Goal: Check status: Check status

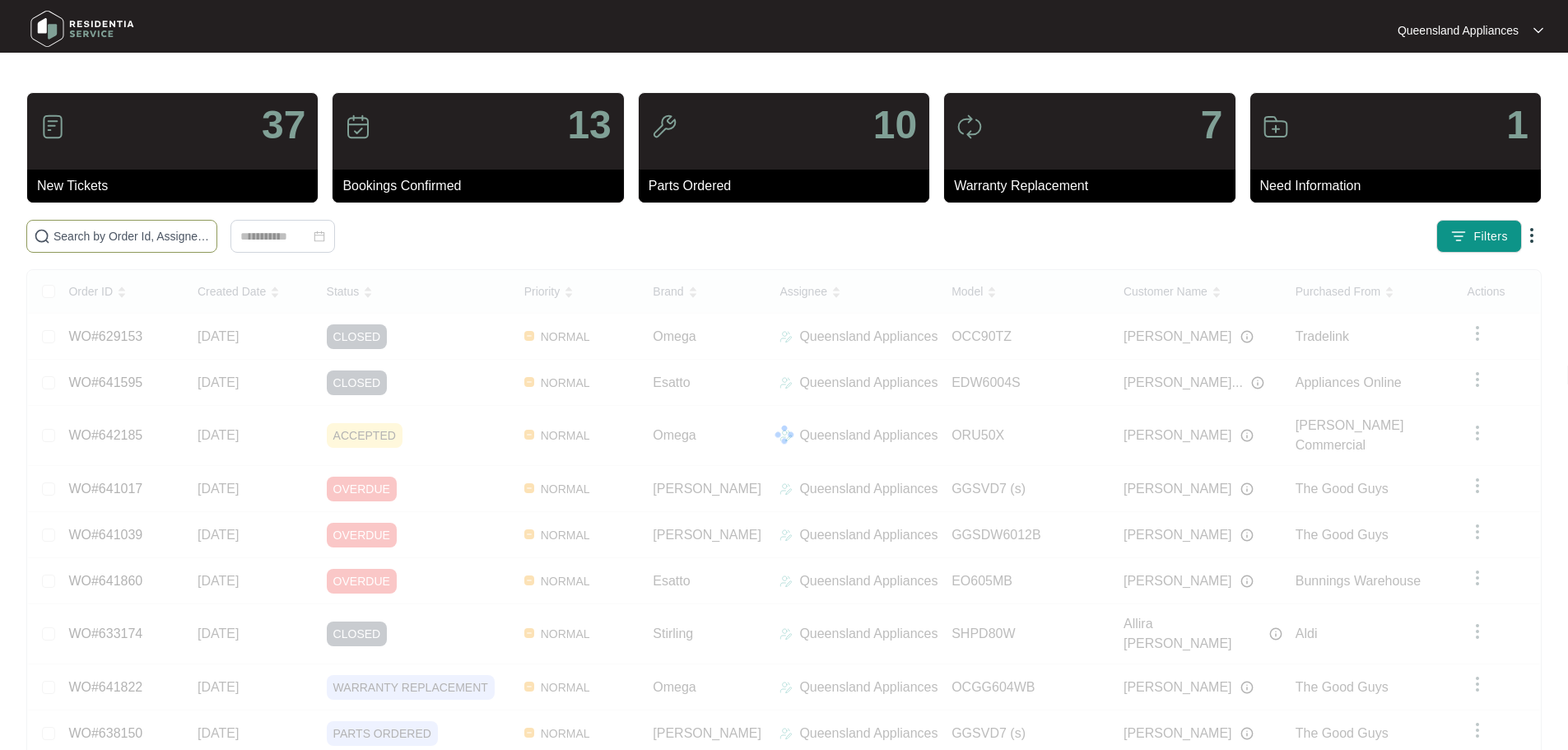
paste input "640406"
click at [210, 240] on input "640406" at bounding box center [131, 235] width 157 height 18
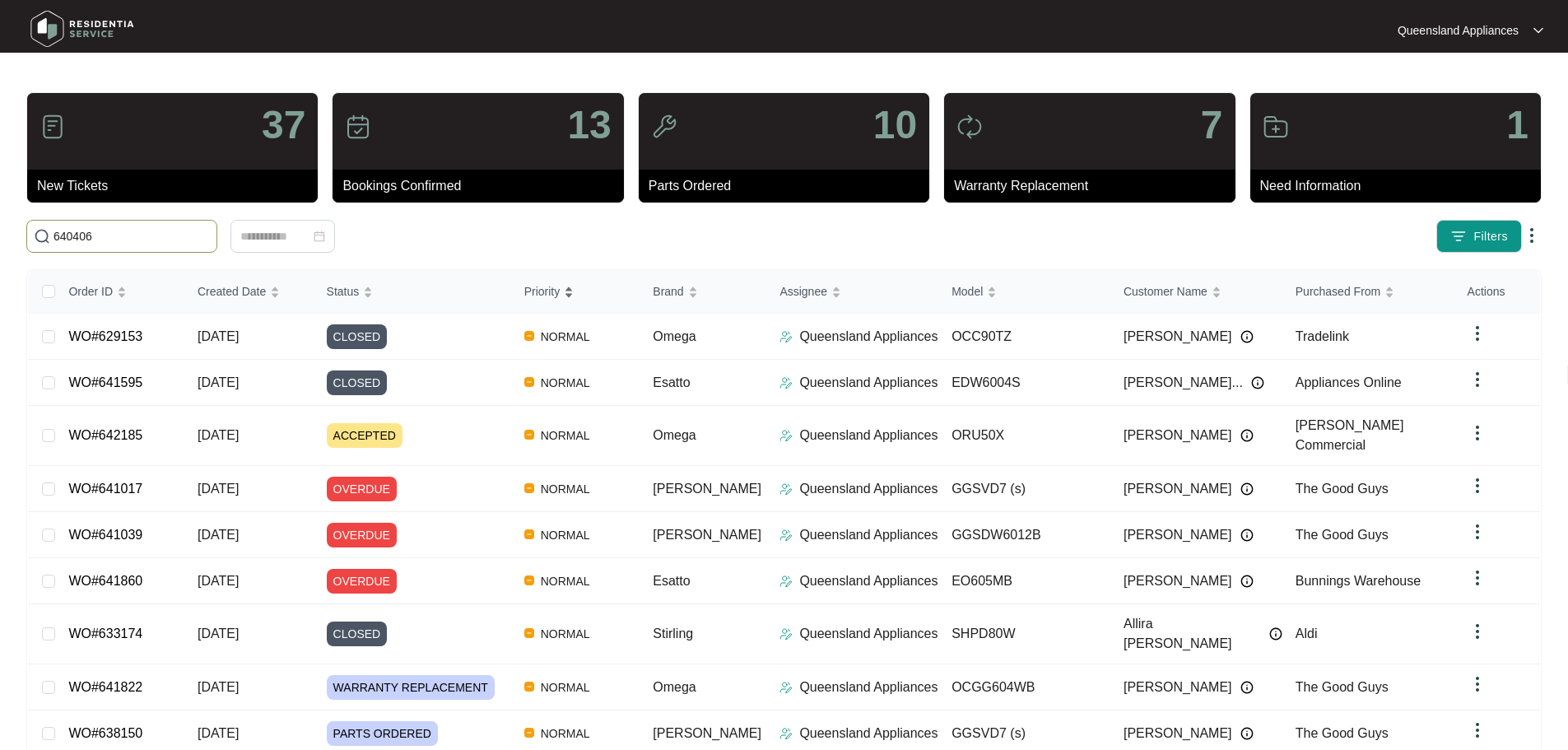
type input "640406"
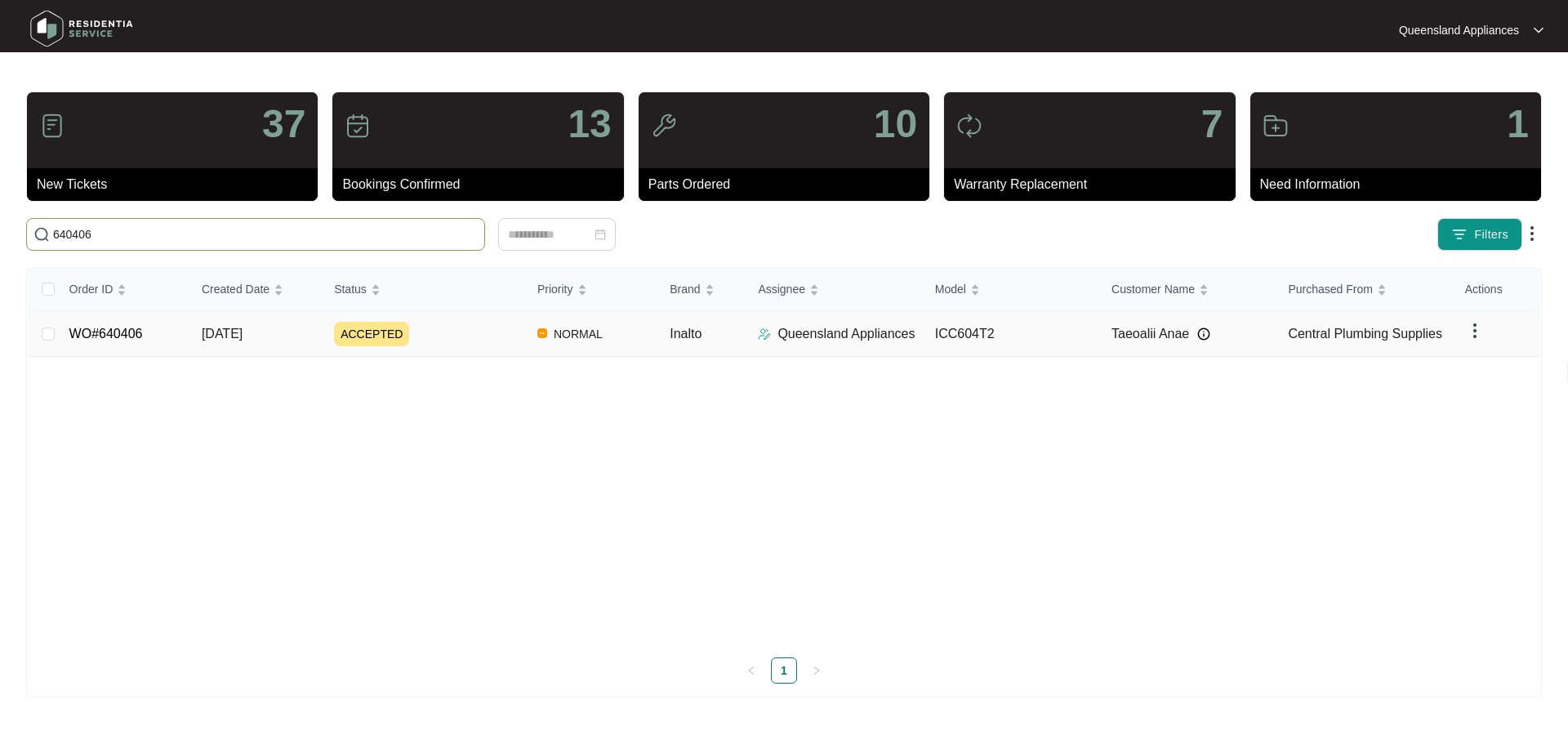
click at [398, 351] on td "ACCEPTED" at bounding box center [422, 333] width 204 height 46
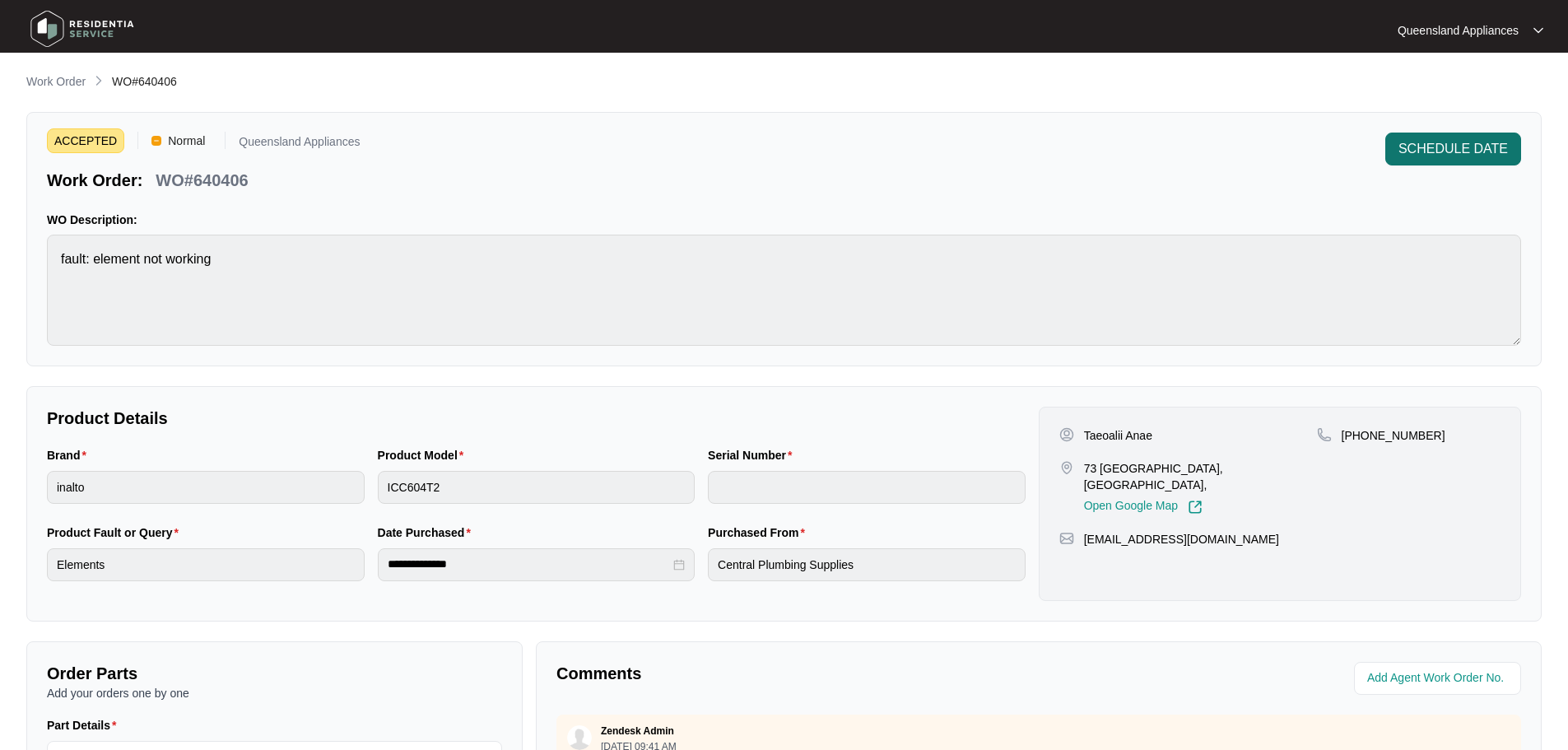
click at [1422, 160] on button "SCHEDULE DATE" at bounding box center [1453, 148] width 136 height 33
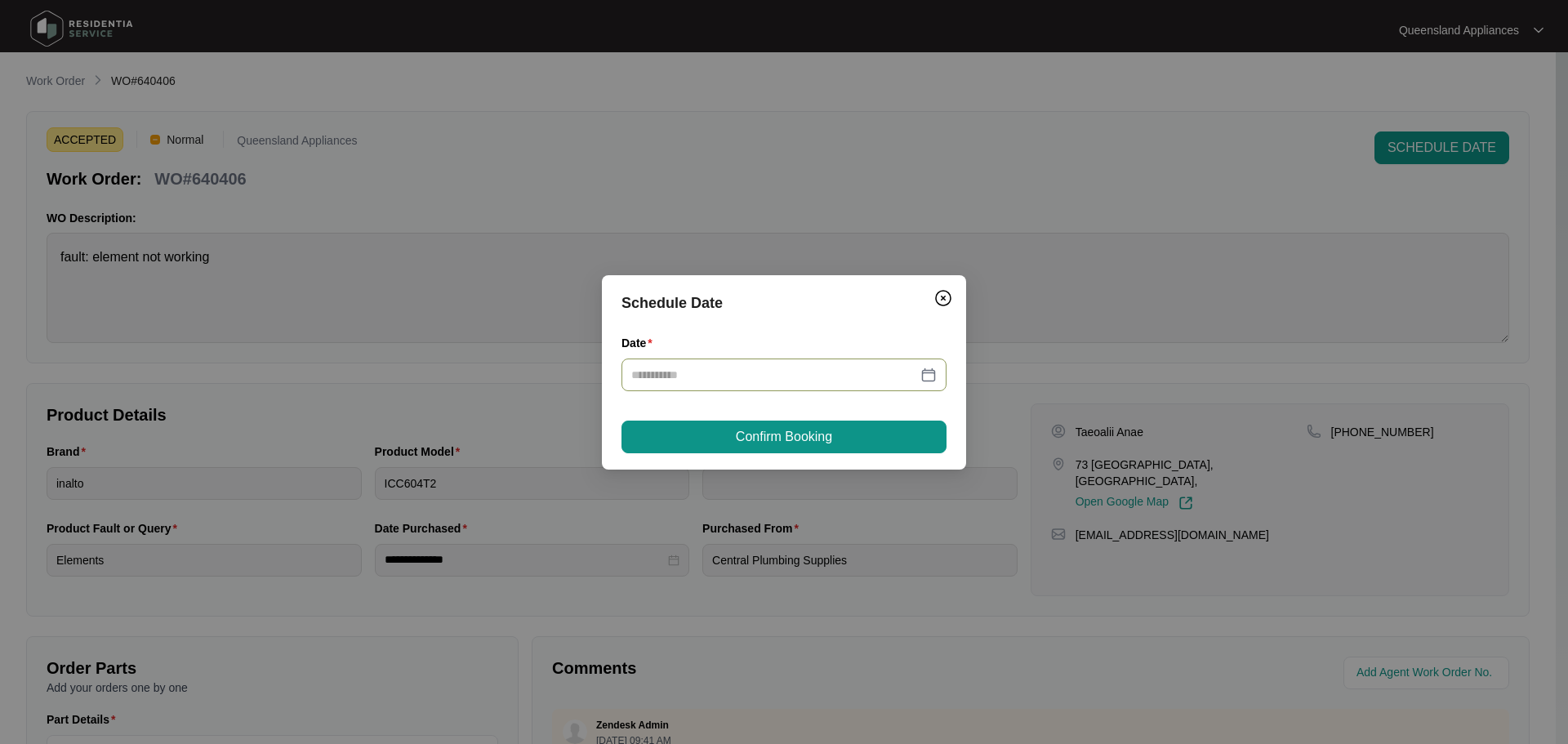
drag, startPoint x: 932, startPoint y: 377, endPoint x: 907, endPoint y: 391, distance: 28.7
click at [931, 377] on div at bounding box center [784, 374] width 305 height 18
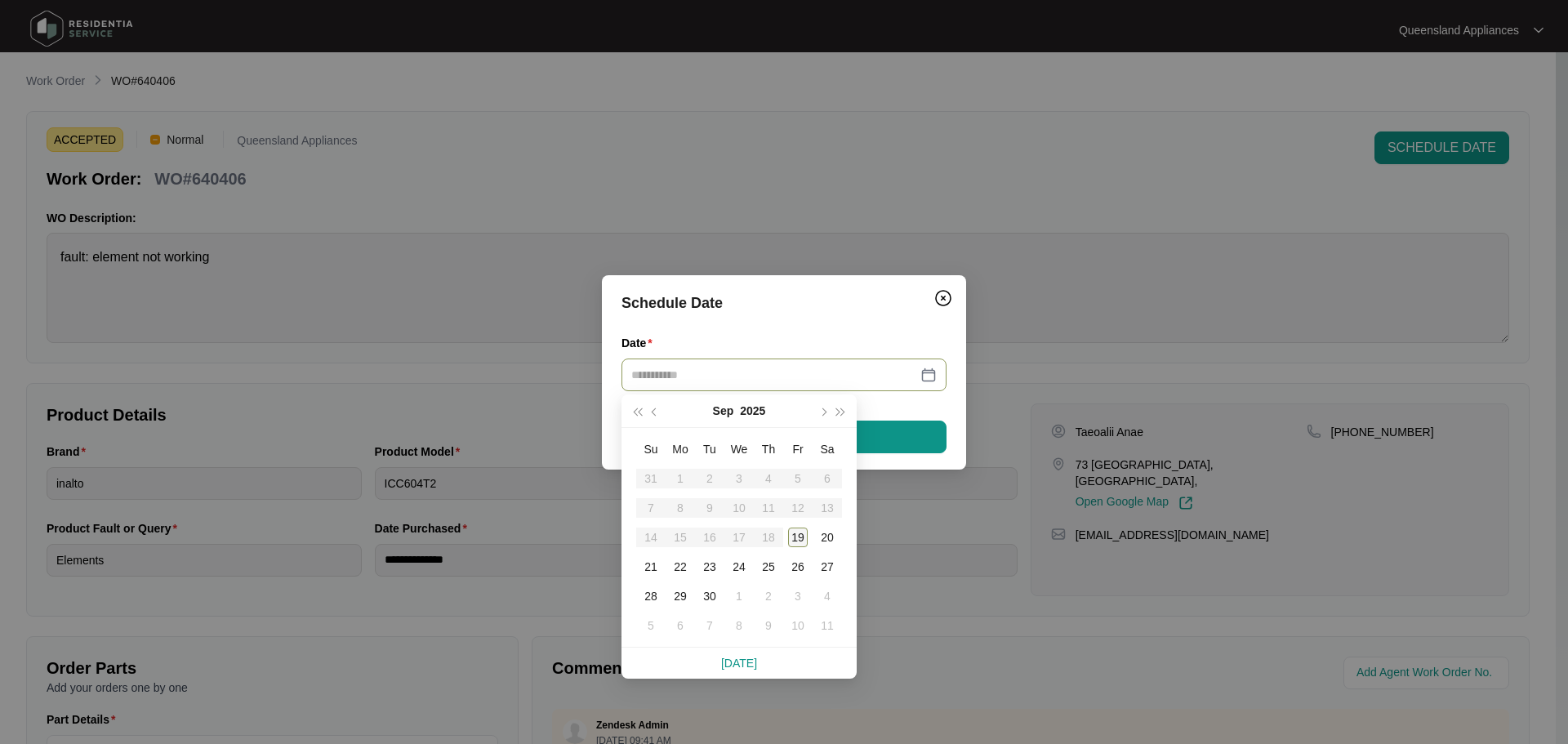
type input "**********"
click at [801, 533] on div "19" at bounding box center [797, 537] width 20 height 20
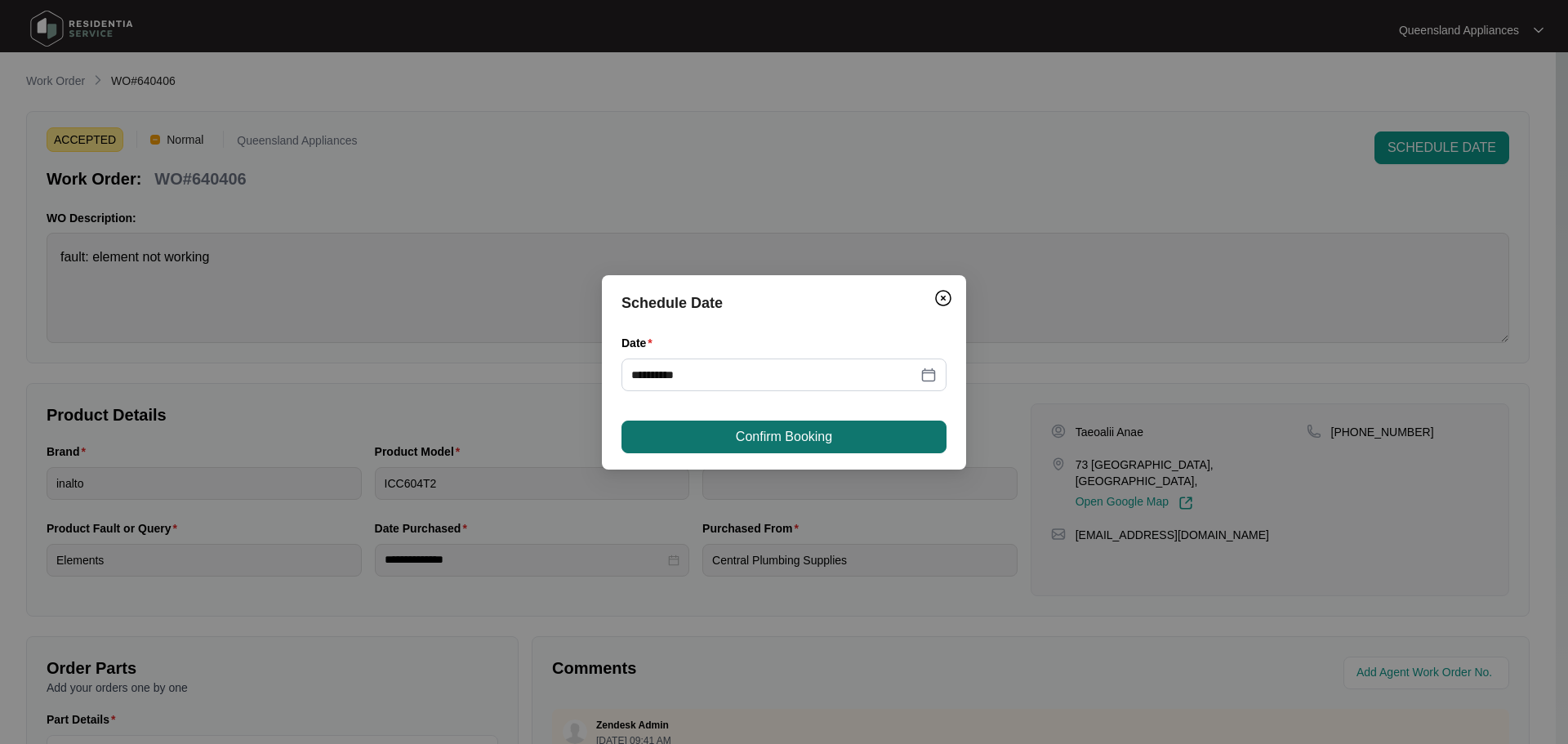
click at [803, 437] on span "Confirm Booking" at bounding box center [784, 436] width 97 height 20
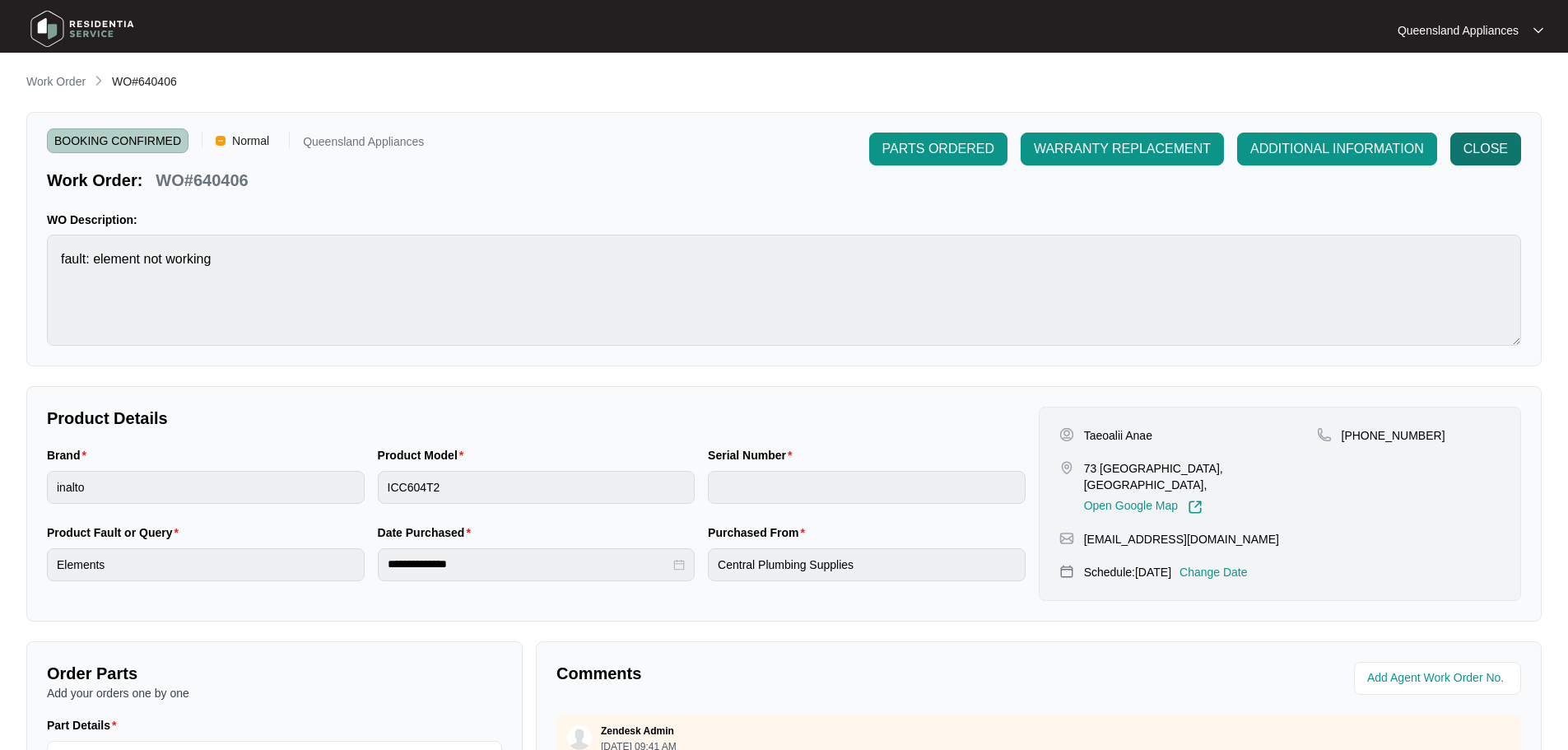
click at [1498, 152] on span "CLOSE" at bounding box center [1485, 148] width 44 height 20
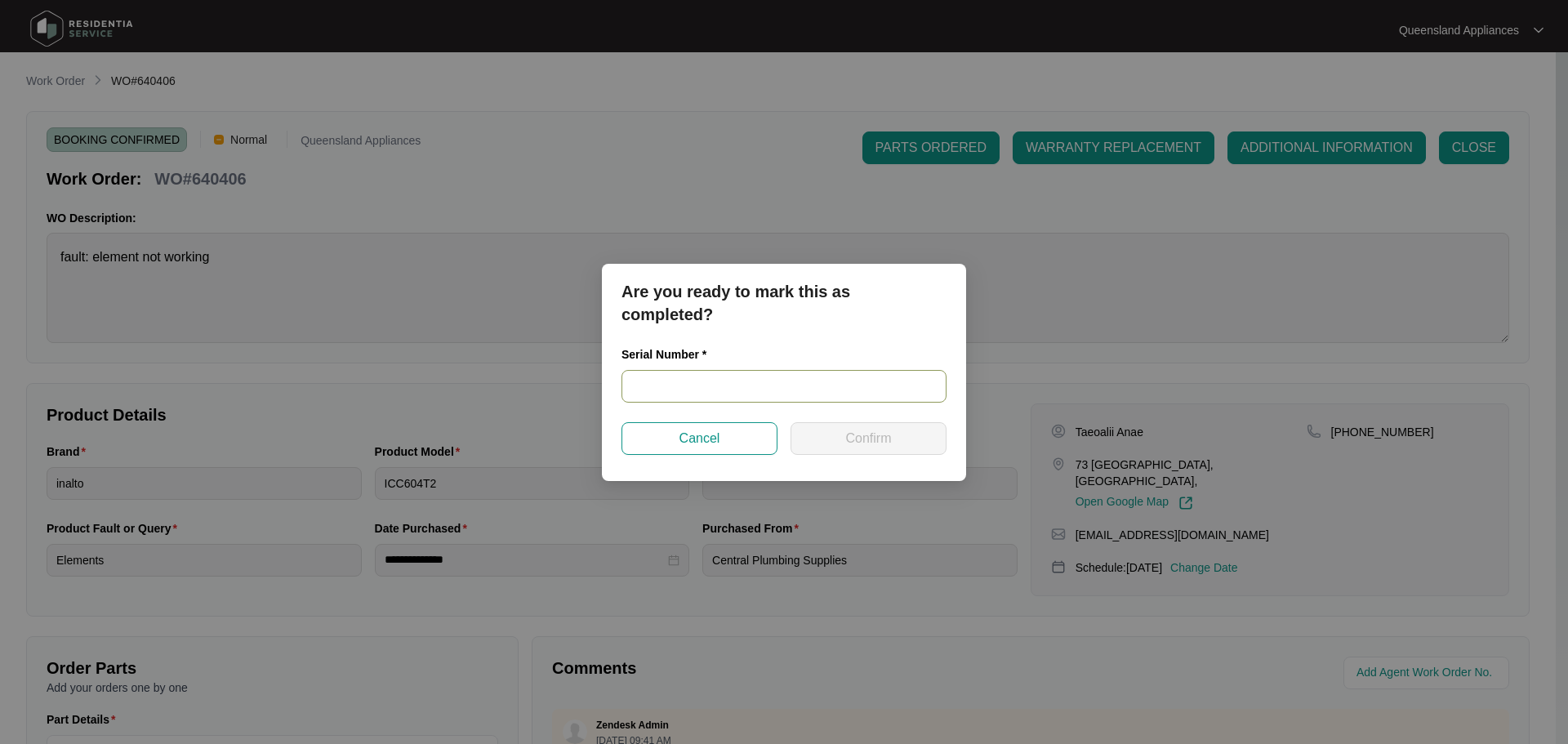
click at [754, 400] on input "text" at bounding box center [784, 386] width 325 height 33
paste input "240400331"
type input "240400331"
click at [851, 437] on span "Confirm" at bounding box center [867, 438] width 46 height 20
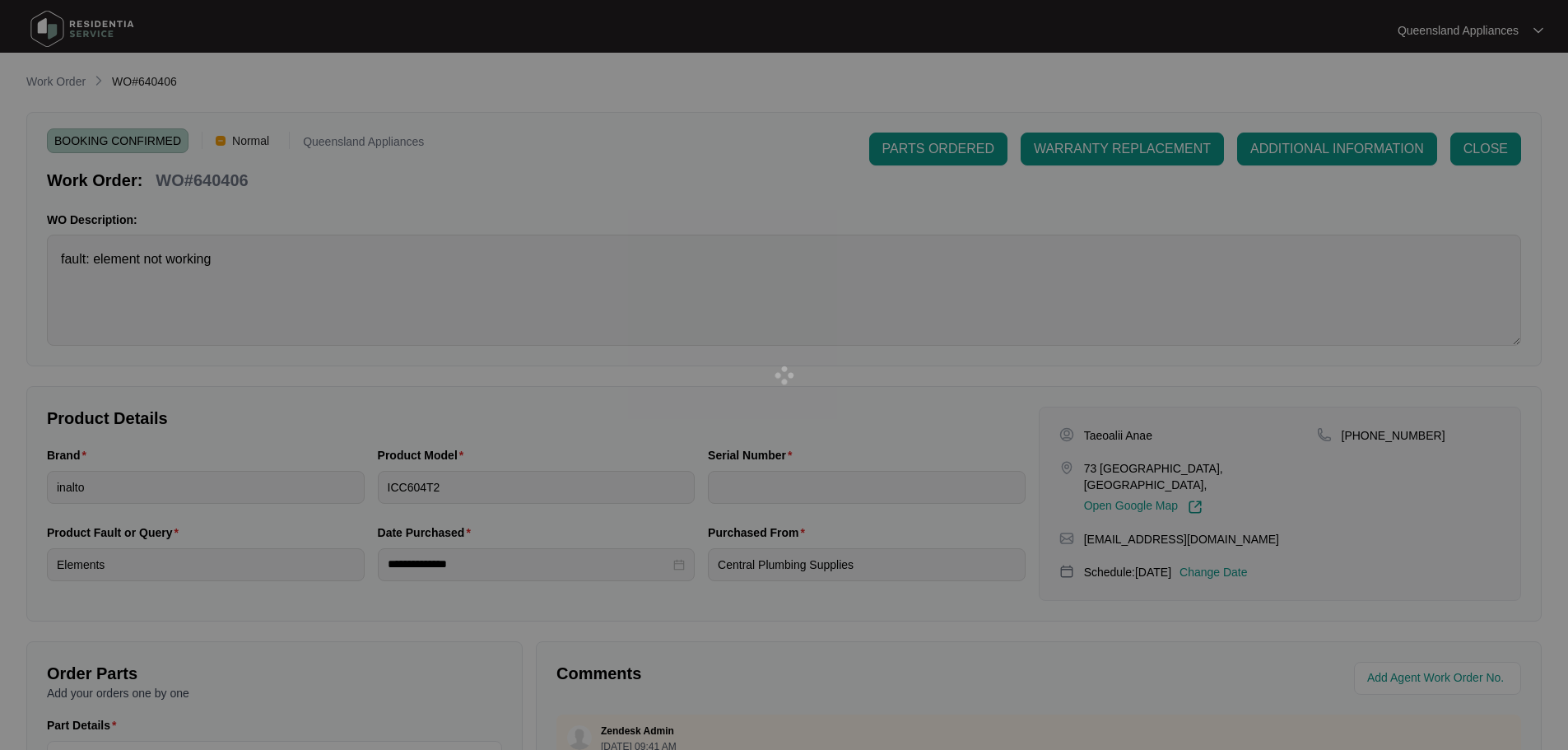
type input "240400331"
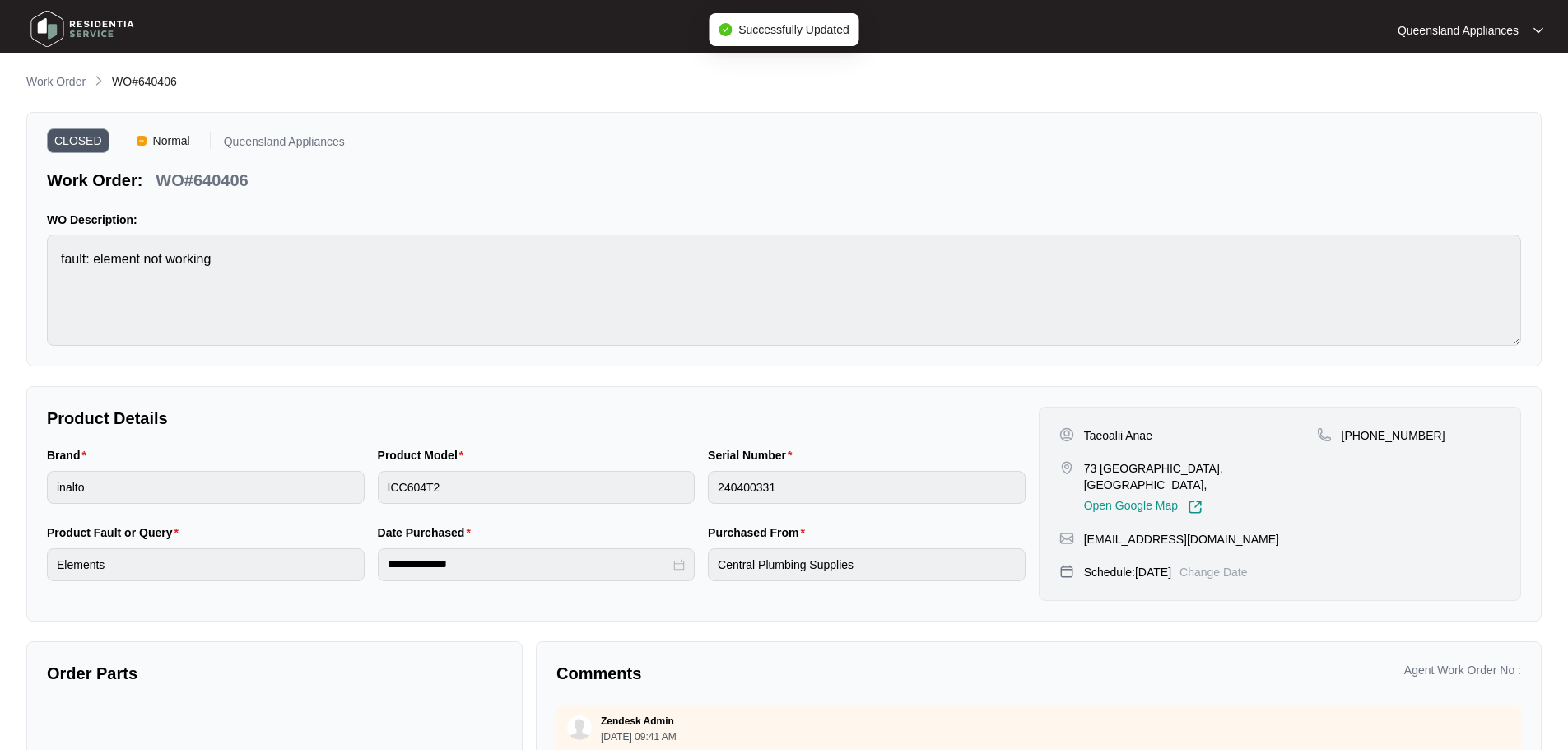
click at [99, 21] on img at bounding box center [82, 28] width 115 height 50
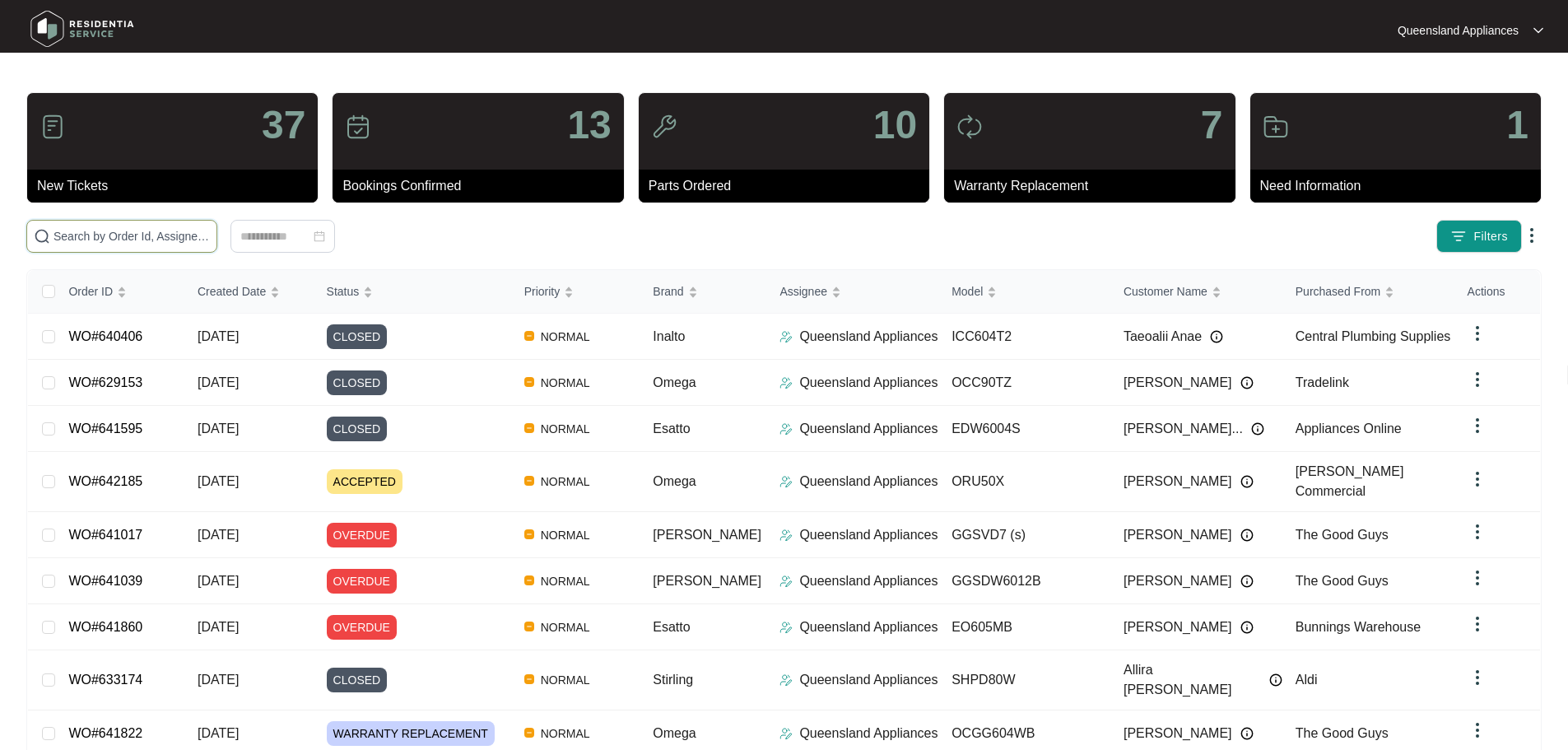
click at [210, 245] on input "text" at bounding box center [131, 235] width 157 height 18
paste input "635579"
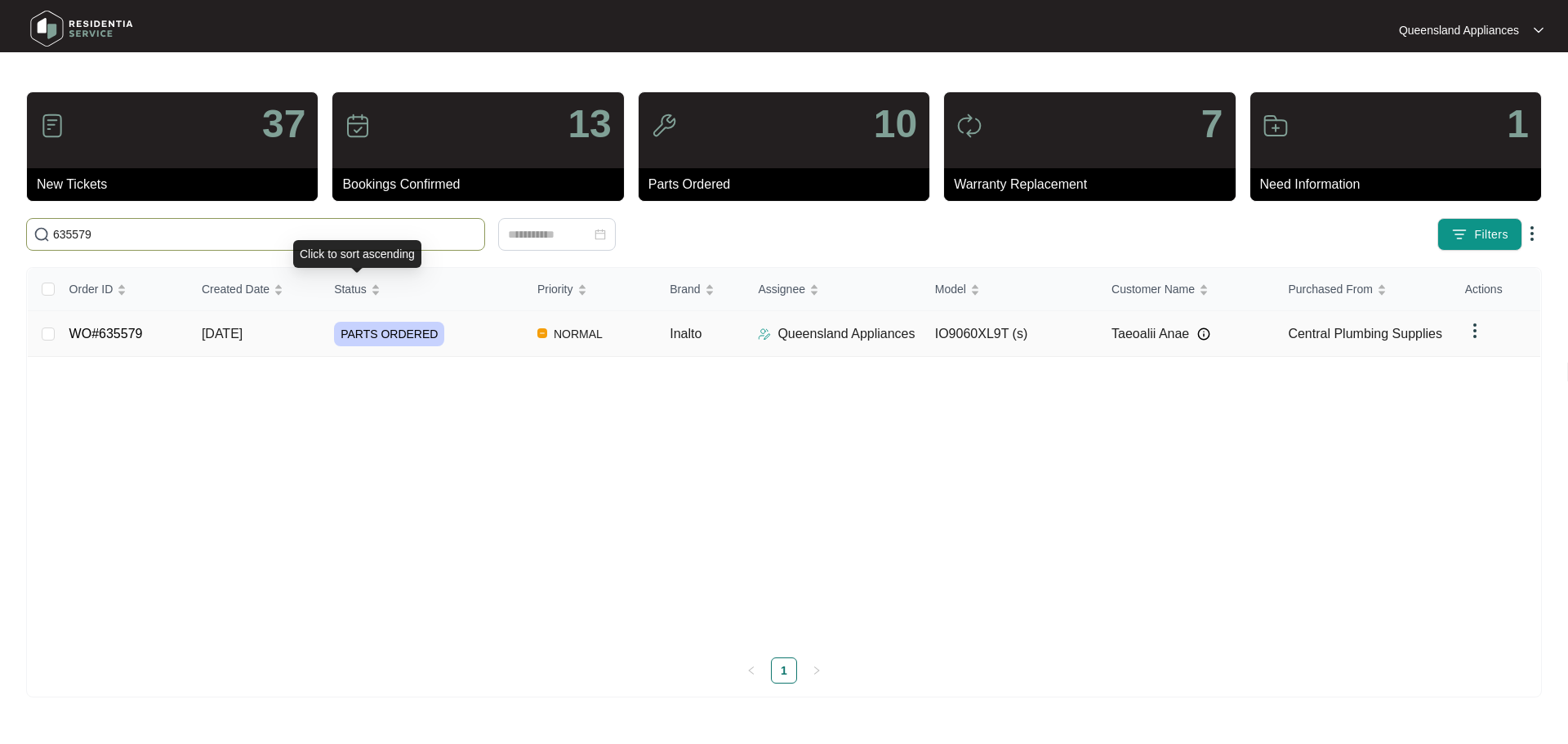
type input "635579"
click at [490, 338] on div "PARTS ORDERED" at bounding box center [429, 334] width 191 height 24
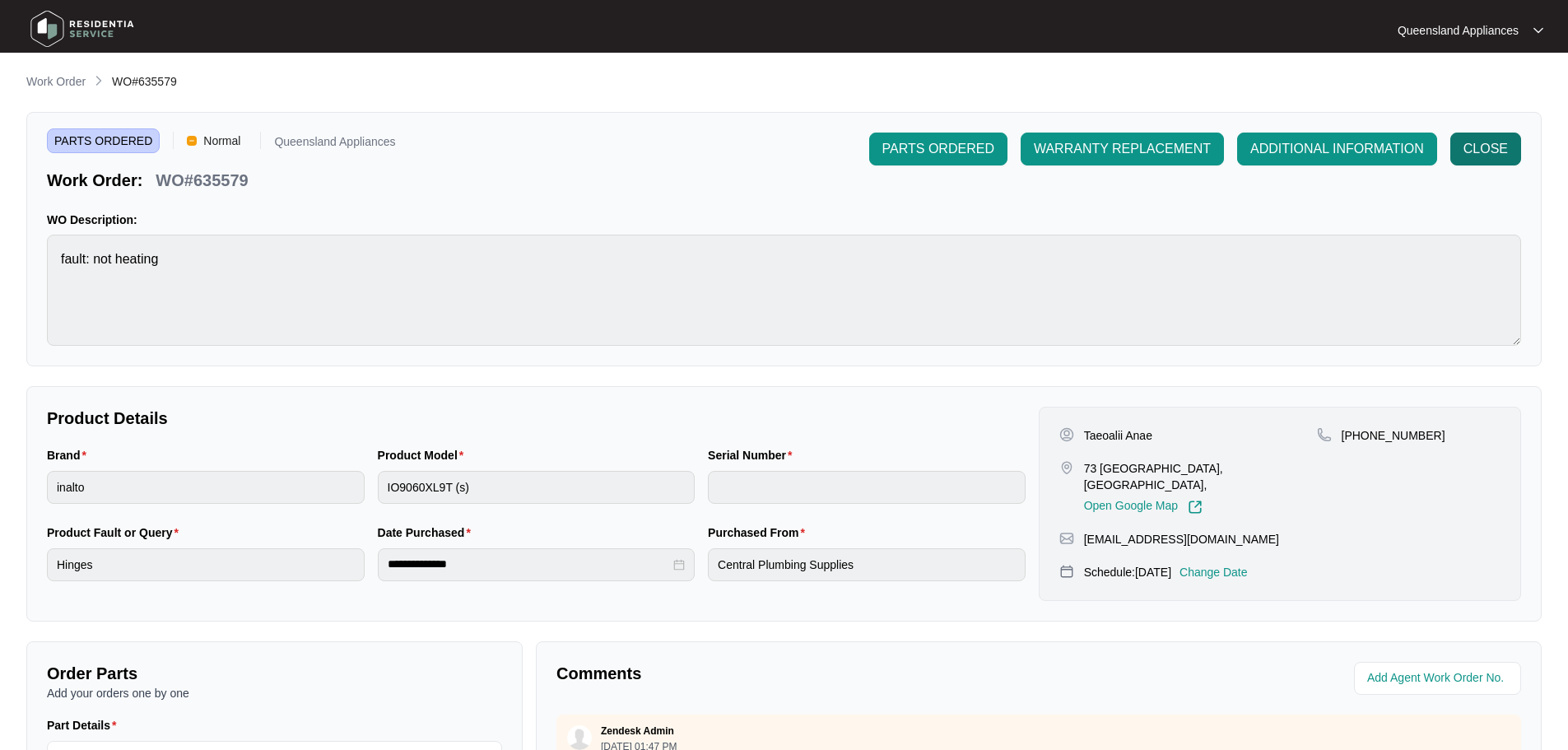
click at [1486, 153] on span "CLOSE" at bounding box center [1485, 148] width 44 height 20
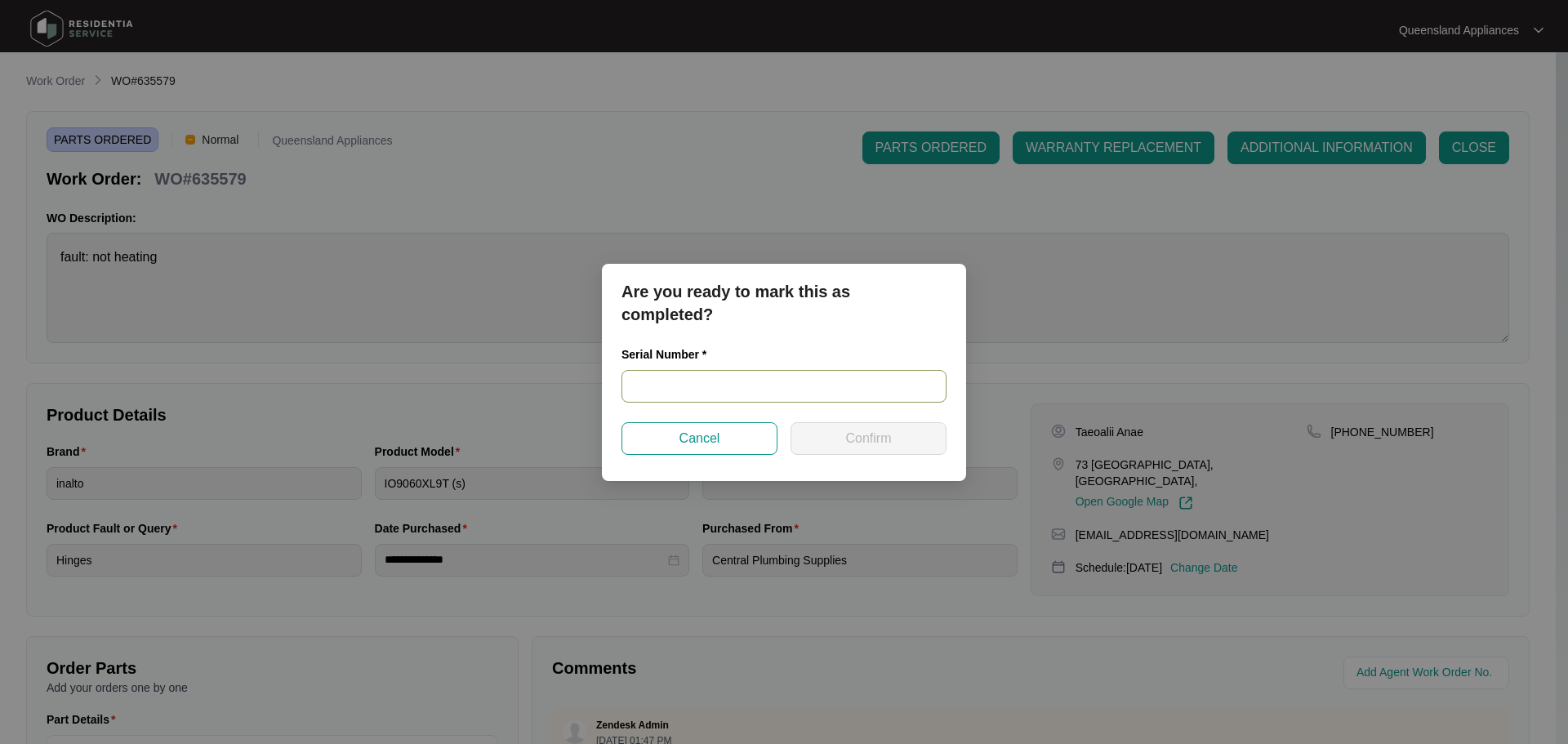
click at [673, 395] on input "text" at bounding box center [784, 386] width 325 height 33
paste input "900012832401000011"
type input "900012832401000011"
click at [885, 432] on span "Confirm" at bounding box center [867, 438] width 46 height 20
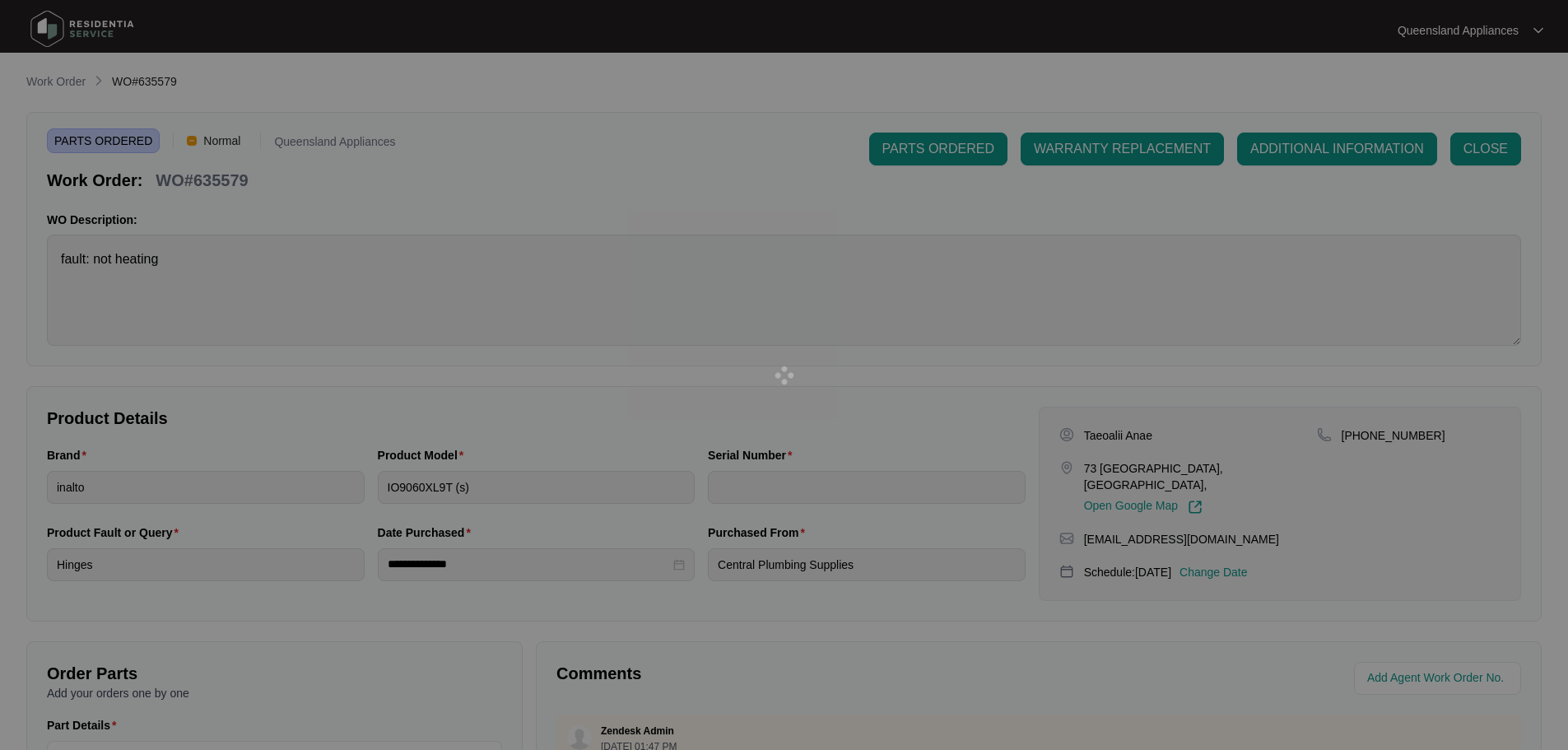
type input "900012832401000011"
